Goal: Check status

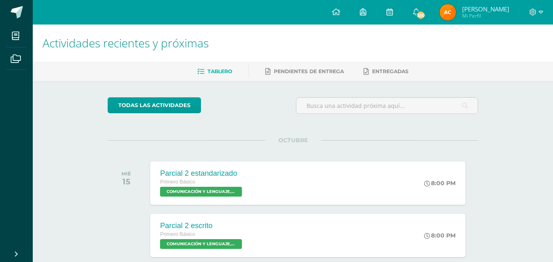
click at [449, 9] on img at bounding box center [447, 12] width 16 height 16
click at [202, 146] on div "OCTUBRE MIÉ 15 Parcial 2 estandarizado Primero Básico COMUNICACIÓN Y LENGUAJE, …" at bounding box center [293, 173] width 370 height 66
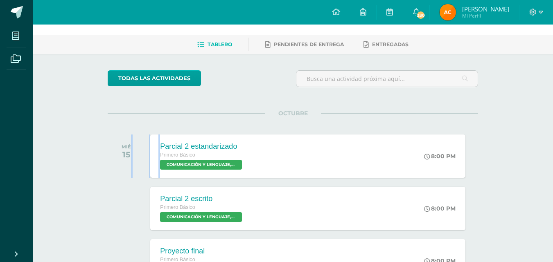
scroll to position [41, 0]
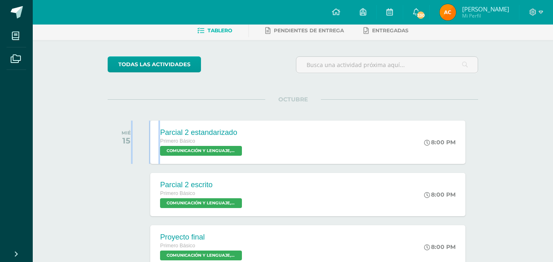
click at [451, 6] on img at bounding box center [447, 12] width 16 height 16
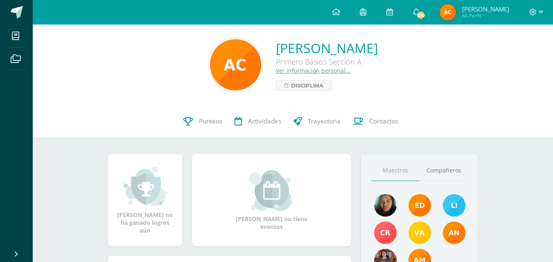
click at [450, 13] on img at bounding box center [447, 12] width 16 height 16
click at [212, 117] on span "Punteos" at bounding box center [210, 121] width 23 height 9
